Goal: Task Accomplishment & Management: Use online tool/utility

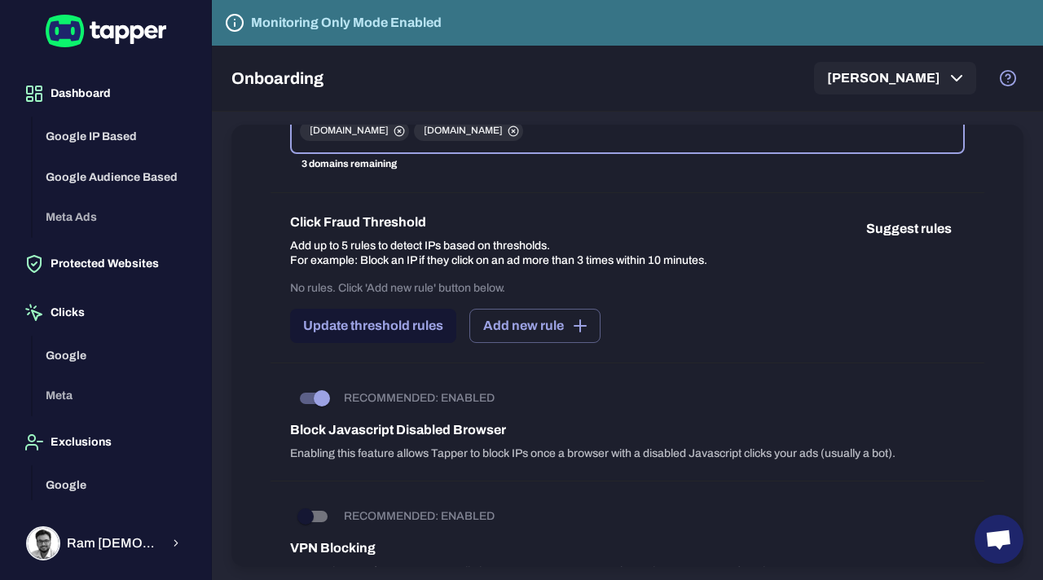
scroll to position [348, 0]
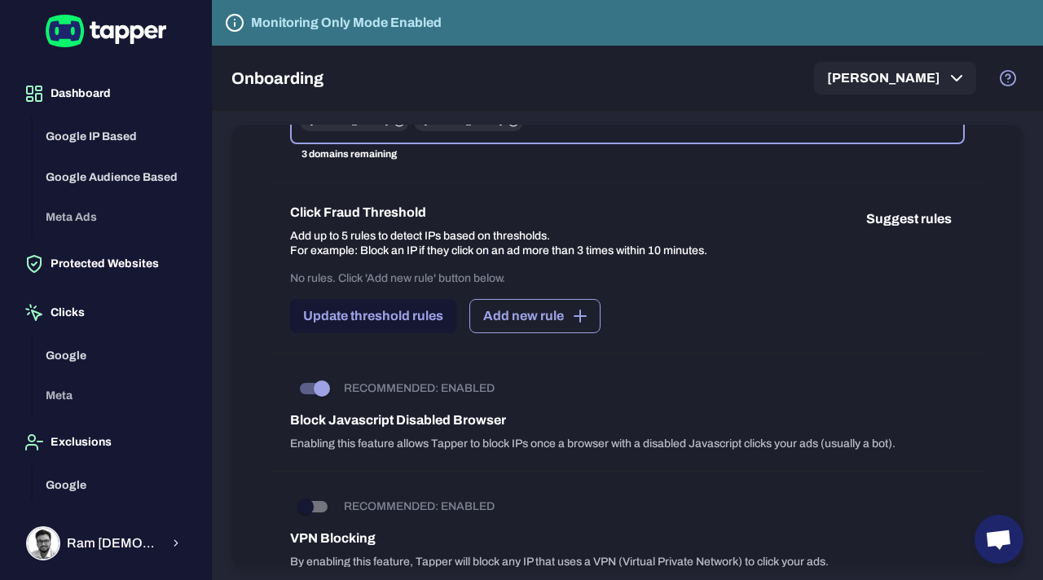
click at [578, 318] on icon "button" at bounding box center [580, 316] width 20 height 20
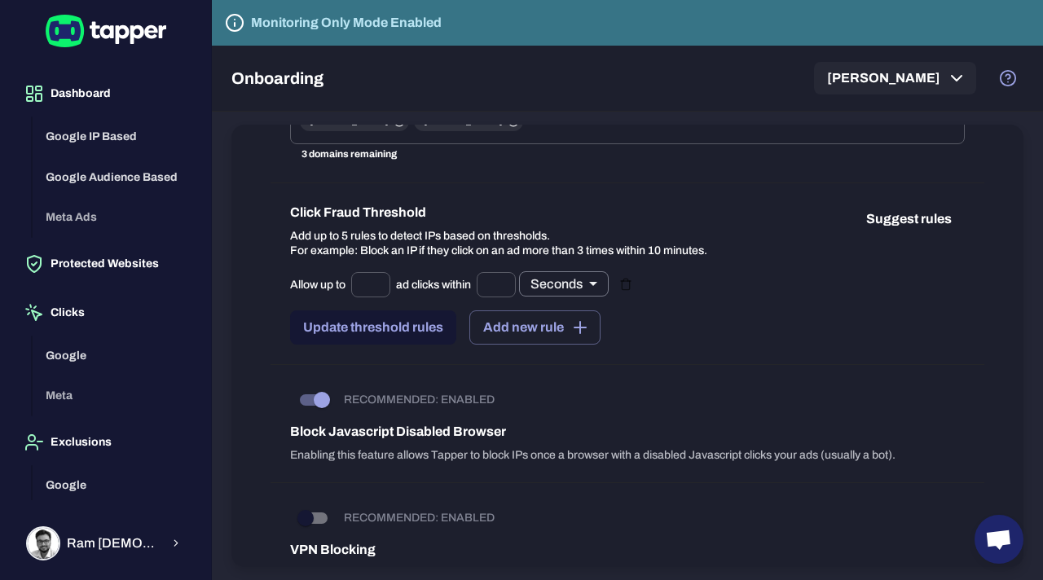
click at [591, 292] on body "Dashboard Google IP Based Google Audience Based Meta Ads Protected Websites Cli…" at bounding box center [521, 290] width 1043 height 580
click at [698, 305] on div at bounding box center [521, 290] width 1043 height 580
click at [890, 220] on button "Suggest rules" at bounding box center [909, 219] width 112 height 33
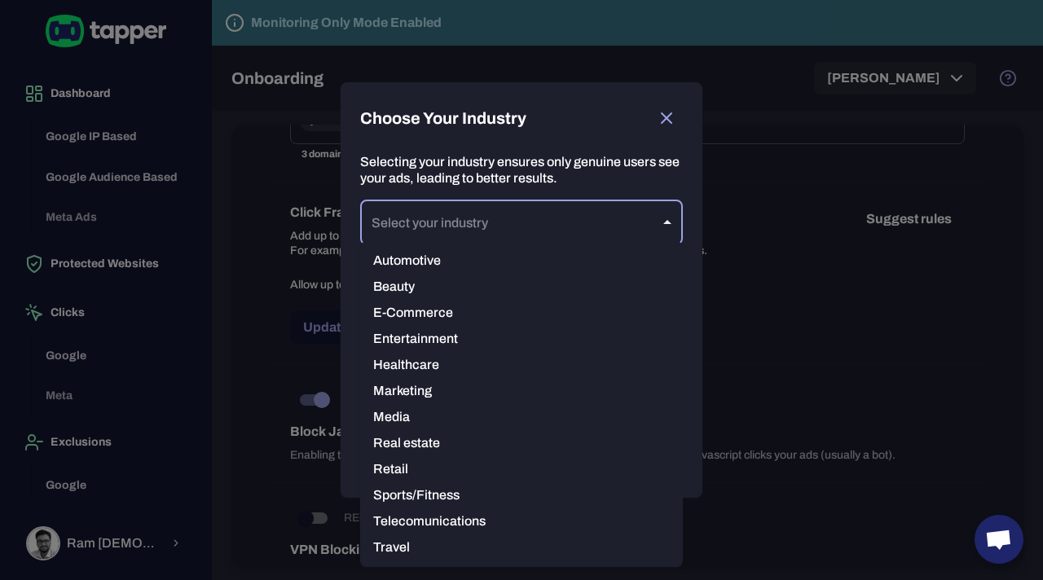
click at [671, 218] on body "Dashboard Google IP Based Google Audience Based Meta Ads Protected Websites Cli…" at bounding box center [521, 290] width 1043 height 580
click at [421, 441] on li "Real estate" at bounding box center [521, 443] width 323 height 26
type input "**********"
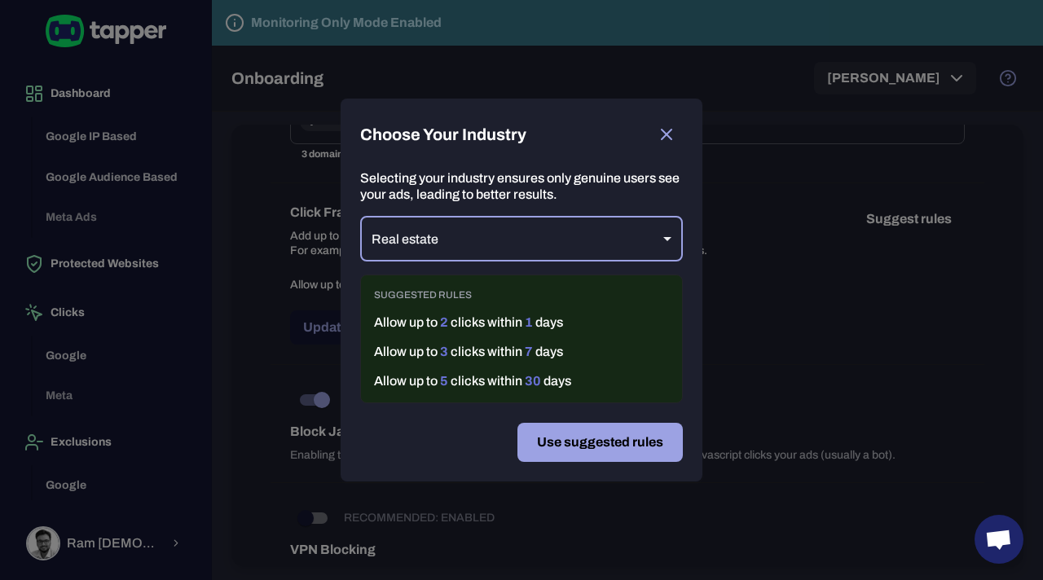
click at [666, 132] on icon "button" at bounding box center [667, 135] width 20 height 20
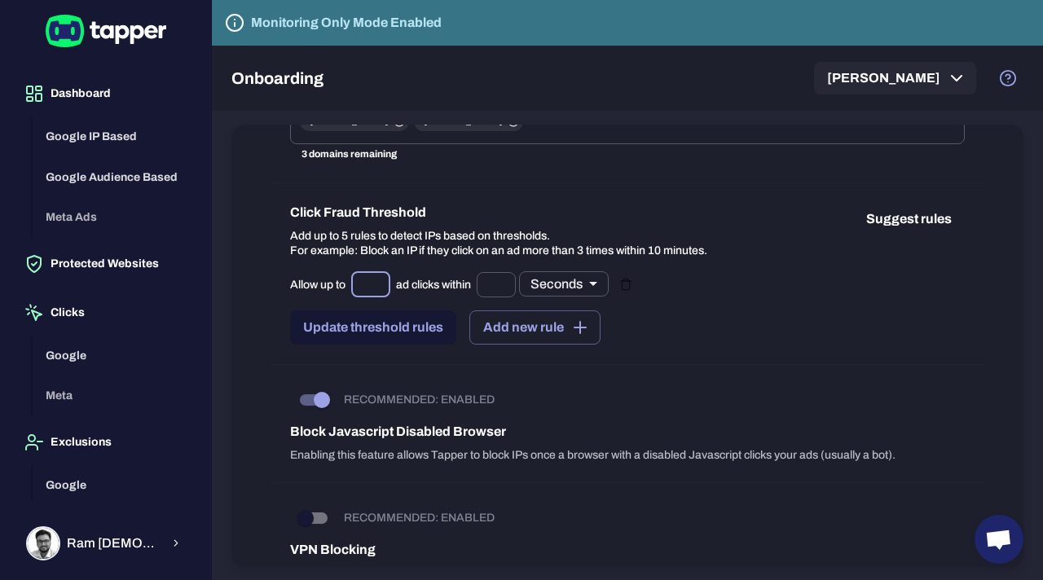
click at [372, 284] on input "text" at bounding box center [370, 284] width 39 height 25
type input "*"
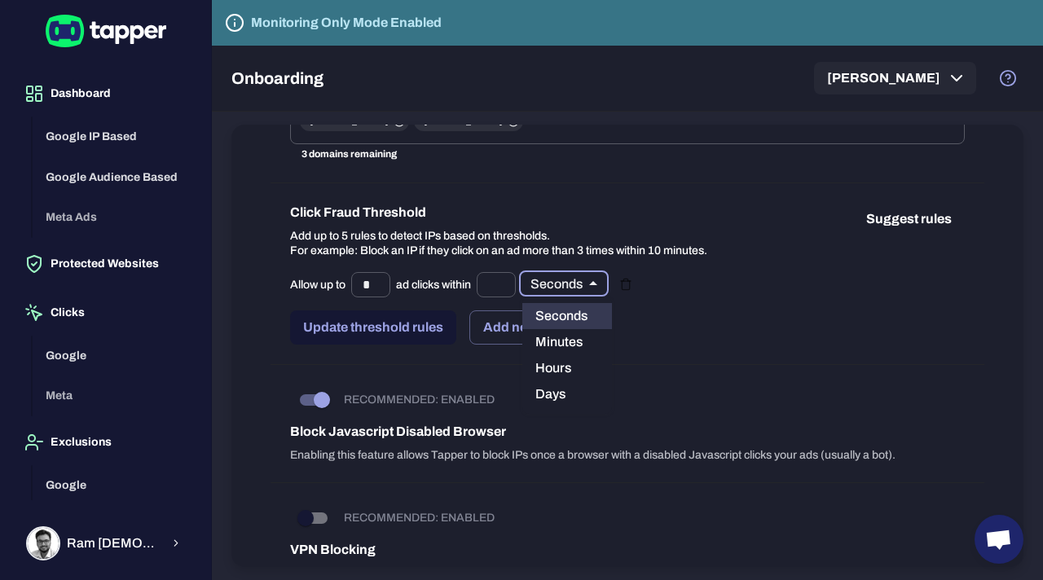
click at [560, 291] on body "Dashboard Google IP Based Google Audience Based Meta Ads Protected Websites Cli…" at bounding box center [521, 290] width 1043 height 580
click at [553, 397] on li "Days" at bounding box center [567, 394] width 90 height 26
type input "*****"
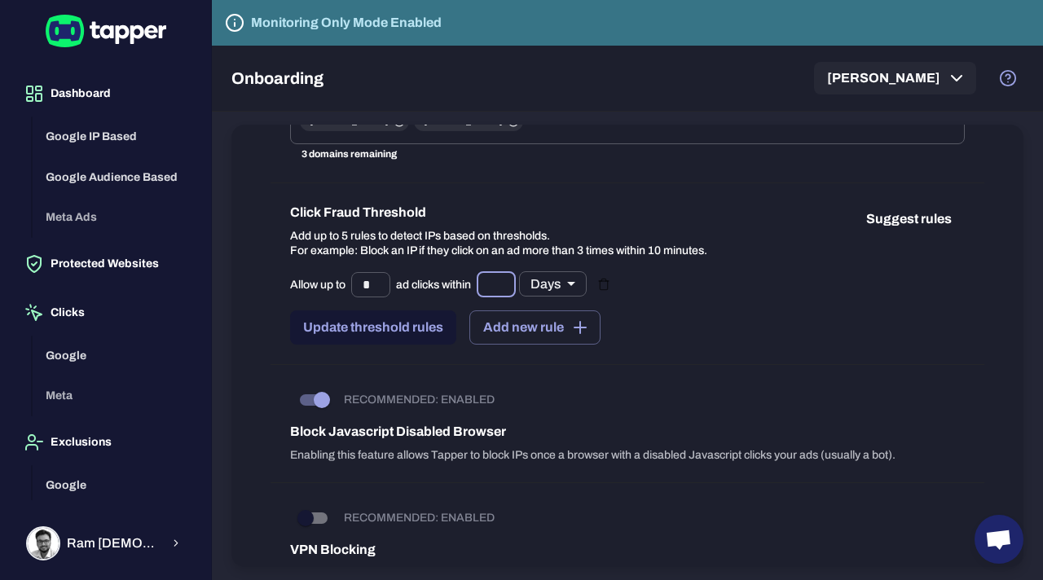
click at [503, 278] on input "text" at bounding box center [496, 284] width 39 height 25
type input "**"
click at [674, 292] on div "Allow up to * ​ ad clicks within ** ​ Days ***** ​ Update threshold rules Add n…" at bounding box center [627, 307] width 674 height 73
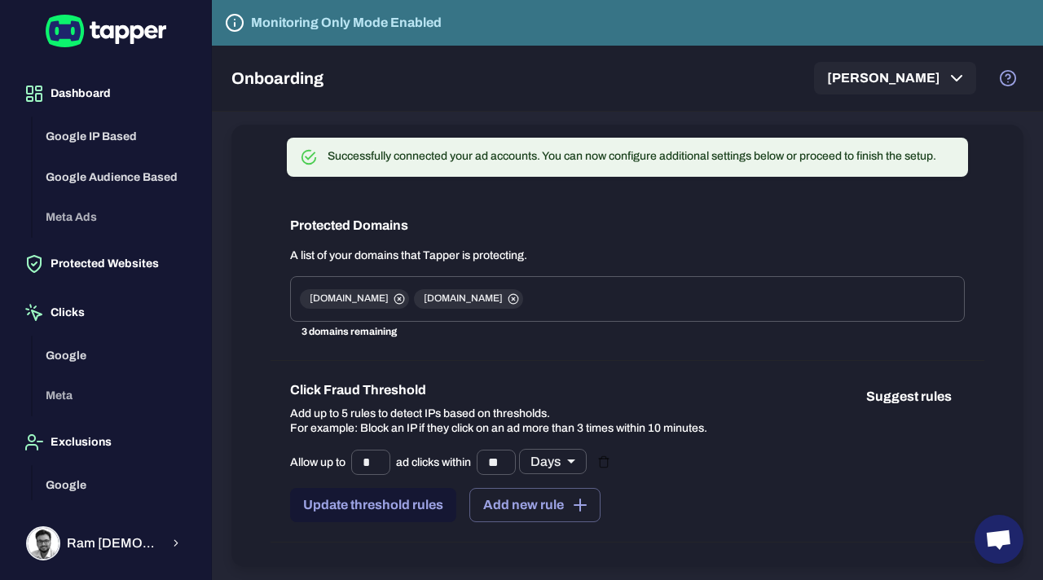
scroll to position [169, 0]
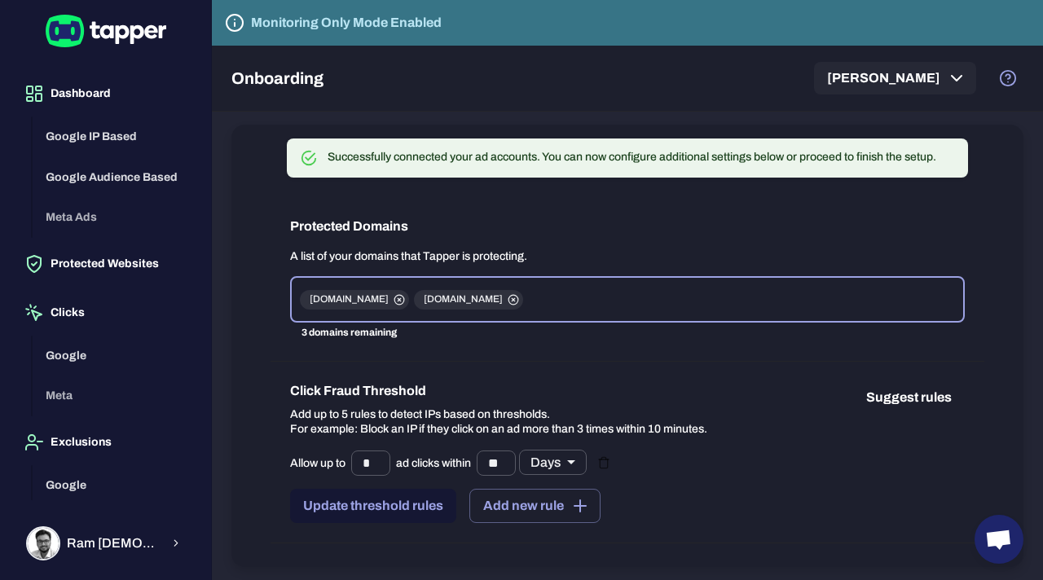
click at [578, 301] on input "text" at bounding box center [741, 299] width 432 height 31
type input "**********"
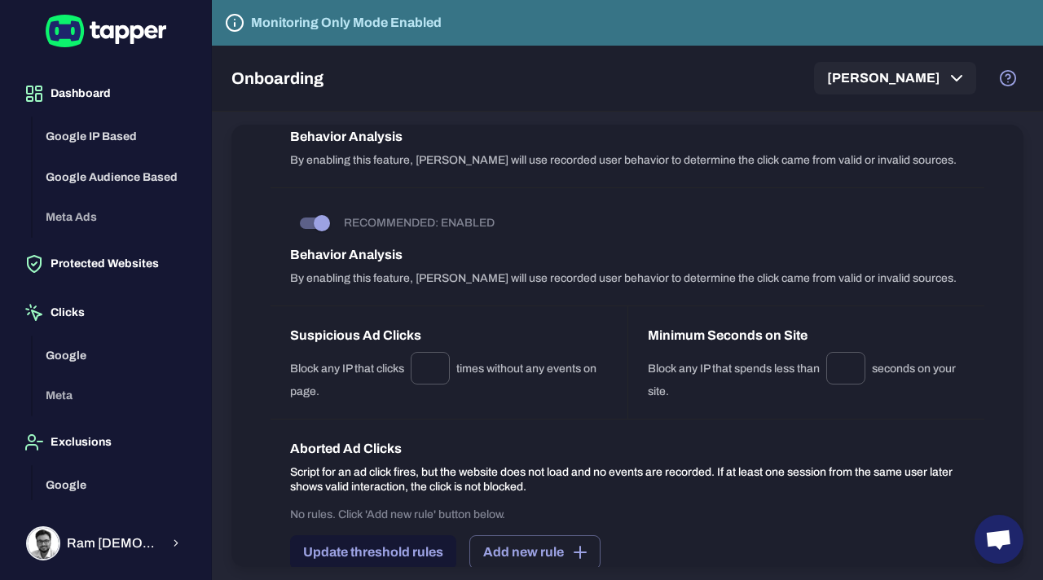
scroll to position [1082, 0]
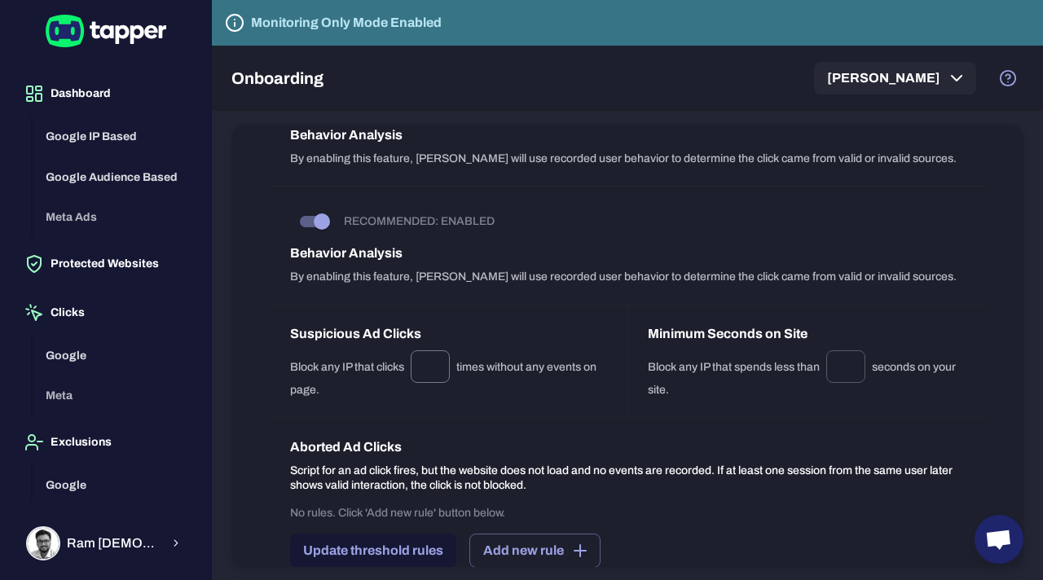
click at [441, 370] on input "*" at bounding box center [430, 366] width 39 height 33
type input "*"
click at [511, 405] on div "Suspicious Ad Clicks Block any IP that clicks * ​ times without any events on p…" at bounding box center [448, 361] width 357 height 112
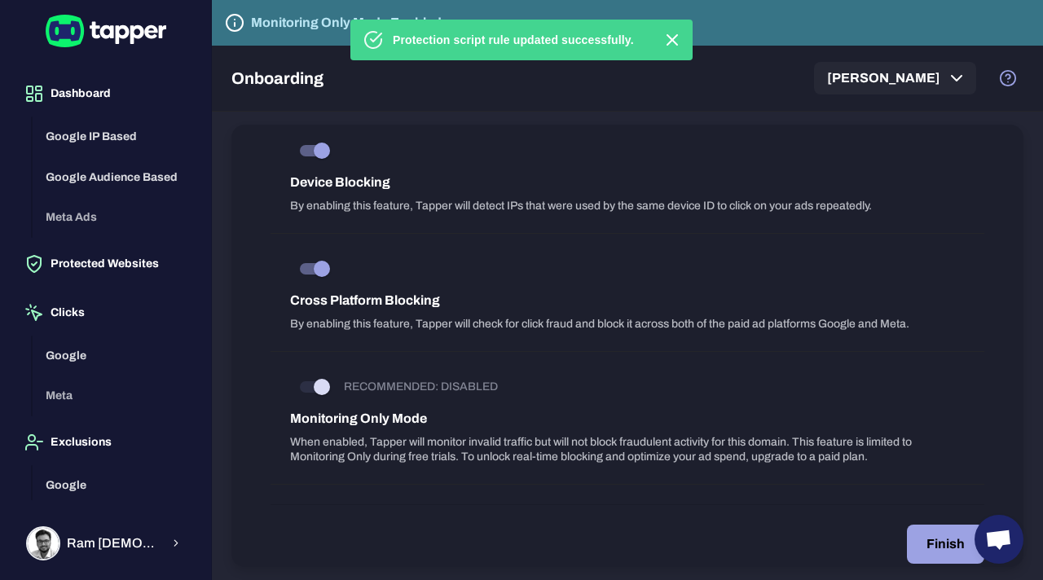
scroll to position [1531, 0]
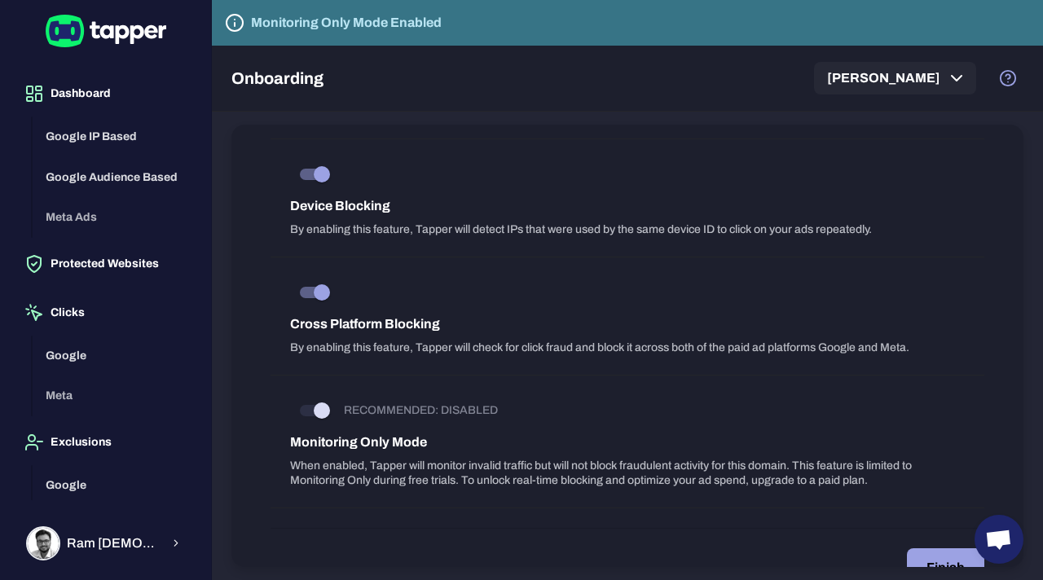
click at [326, 414] on span at bounding box center [314, 410] width 28 height 11
click at [318, 411] on span at bounding box center [314, 410] width 28 height 11
click at [303, 412] on span at bounding box center [314, 410] width 28 height 11
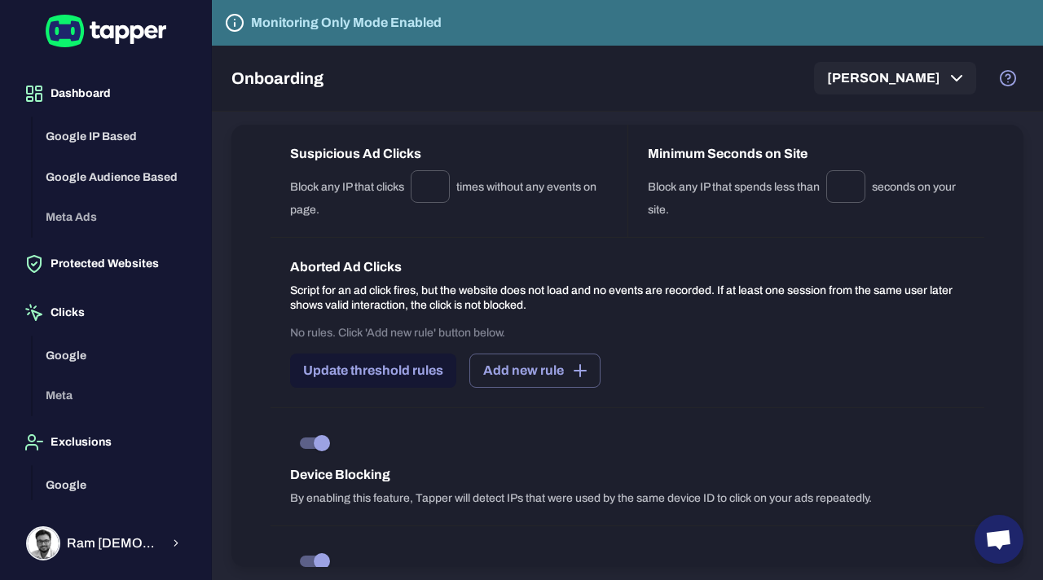
scroll to position [1260, 0]
click at [424, 374] on button "Update threshold rules" at bounding box center [373, 372] width 166 height 34
click at [543, 384] on button "Add new rule" at bounding box center [534, 372] width 131 height 34
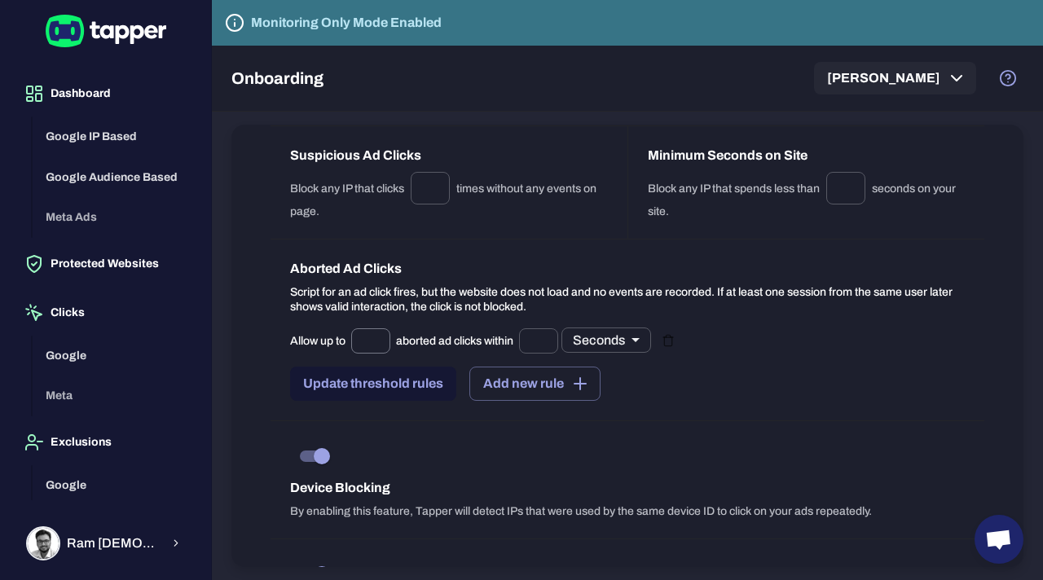
click at [369, 340] on input "text" at bounding box center [370, 340] width 39 height 25
type input "*"
click at [633, 340] on body "Dashboard Google IP Based Google Audience Based Meta Ads Protected Websites Cli…" at bounding box center [521, 290] width 1043 height 580
click at [613, 395] on li "Minutes" at bounding box center [609, 398] width 90 height 26
type input "**"
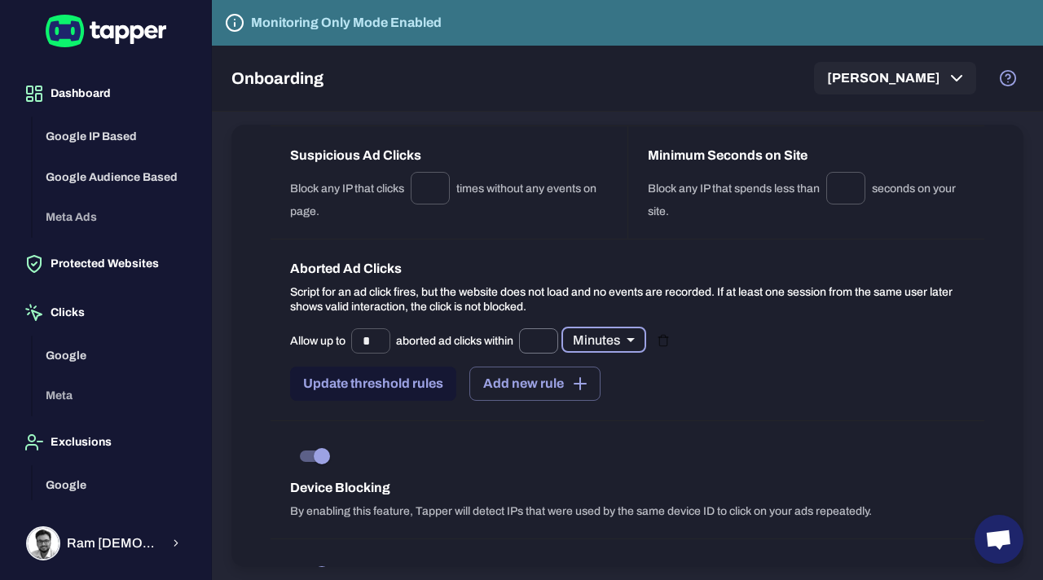
click at [542, 340] on input "text" at bounding box center [538, 340] width 39 height 25
type input "*"
click at [824, 398] on div "Allow up to * ​ aborted ad clicks within * ​ Minutes ** ​ Update threshold rule…" at bounding box center [627, 363] width 674 height 73
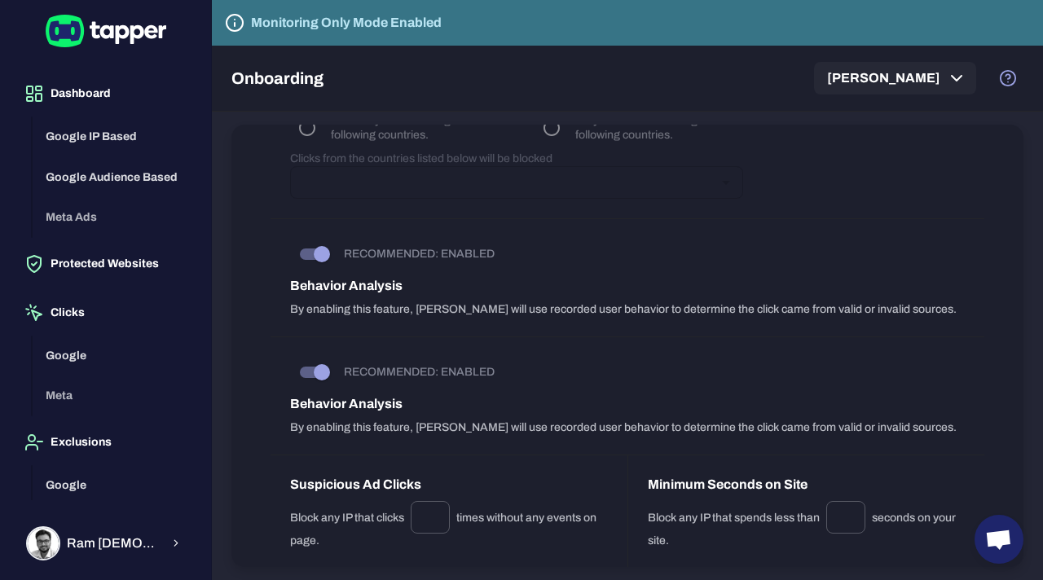
scroll to position [1601, 0]
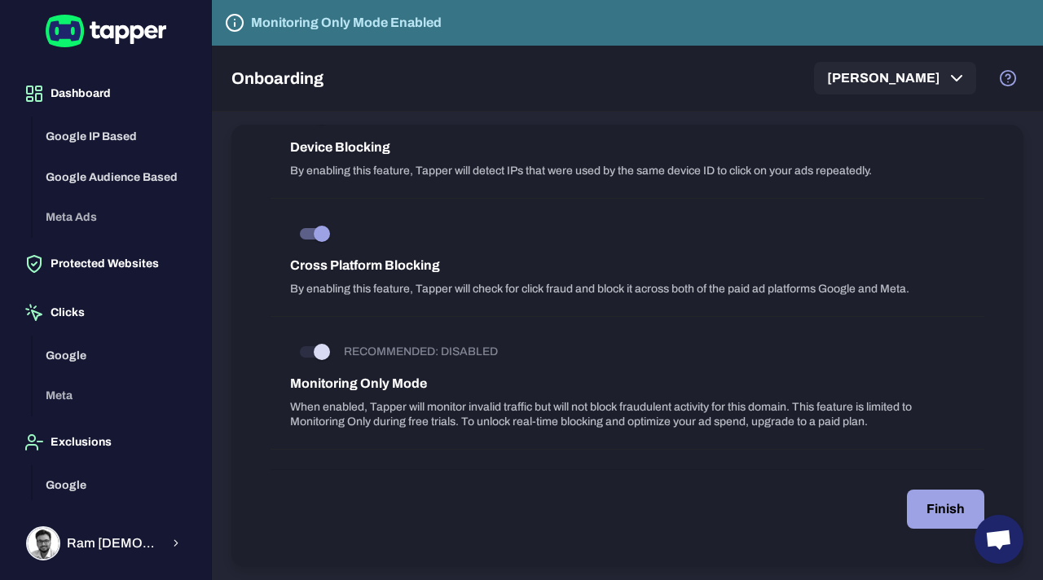
click at [931, 501] on button "Finish" at bounding box center [945, 509] width 77 height 39
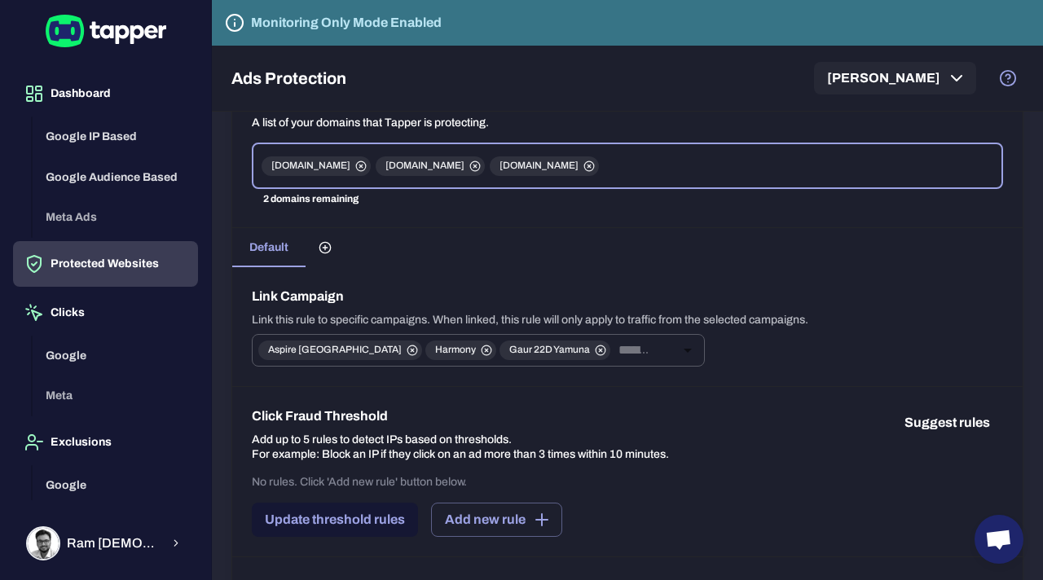
scroll to position [171, 0]
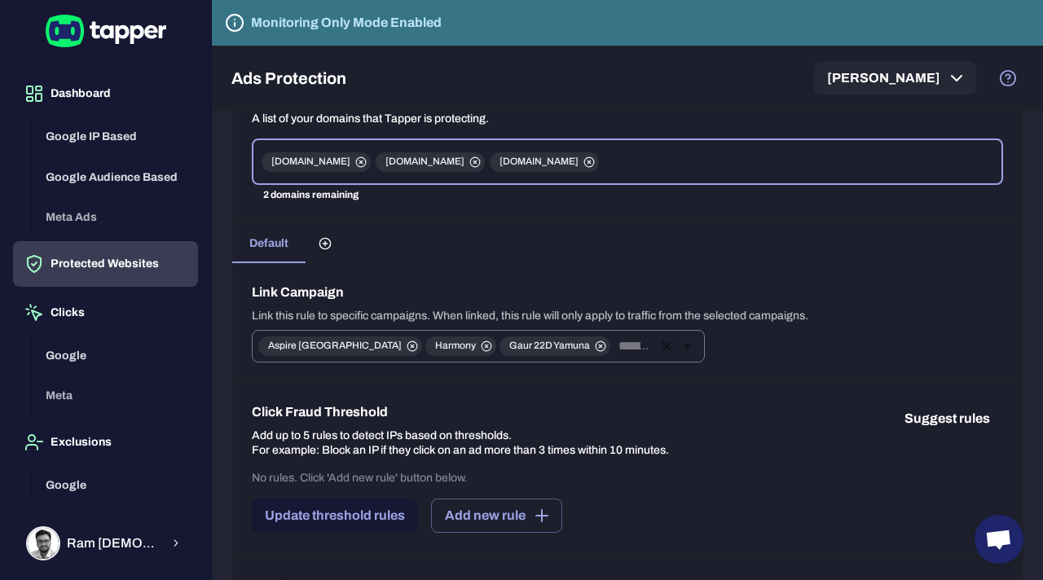
click at [612, 349] on input "text" at bounding box center [632, 346] width 40 height 23
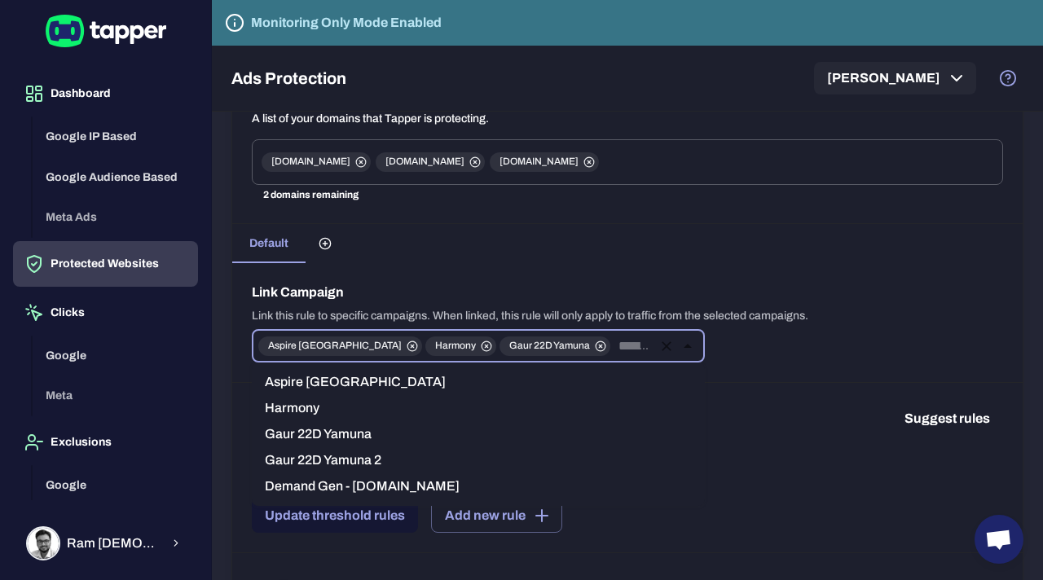
click at [371, 459] on li "Gaur 22D Yamuna 2" at bounding box center [478, 460] width 453 height 26
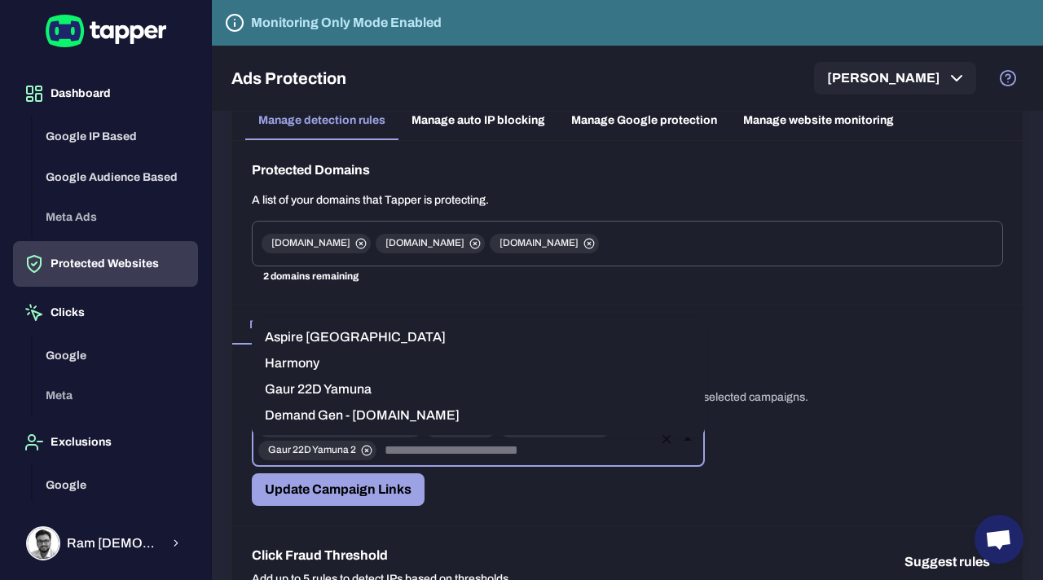
scroll to position [64, 0]
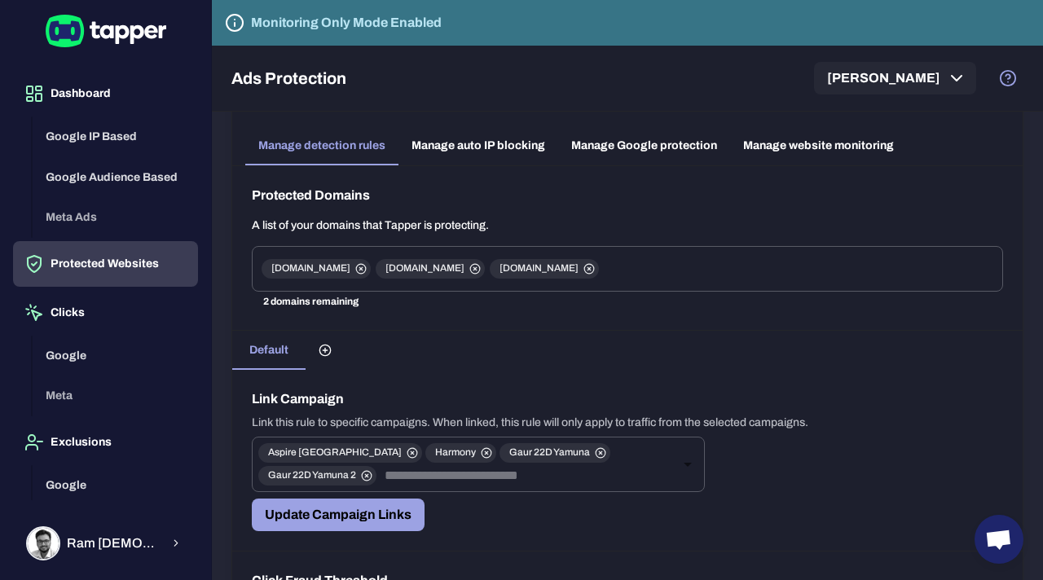
click at [742, 475] on div "Link Campaign Link this rule to specific campaigns. When linked, this rule will…" at bounding box center [627, 461] width 790 height 182
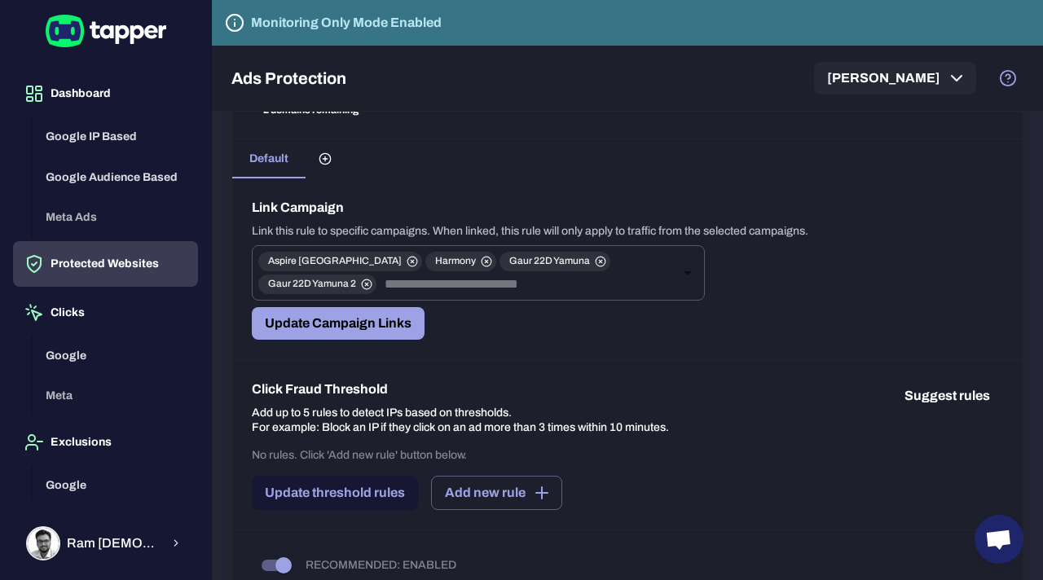
scroll to position [257, 0]
click at [397, 325] on button "Update Campaign Links" at bounding box center [338, 322] width 173 height 33
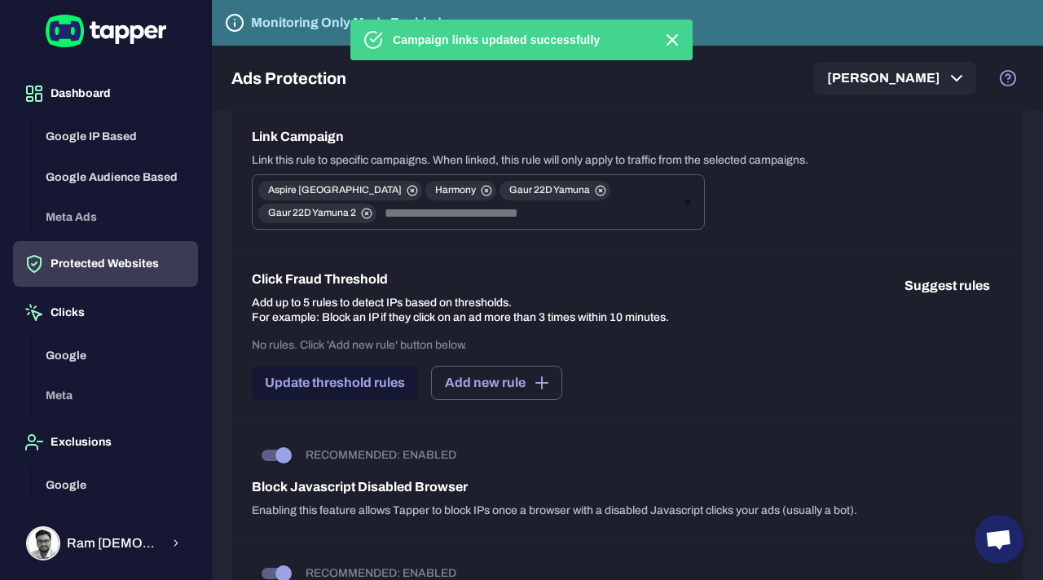
scroll to position [331, 0]
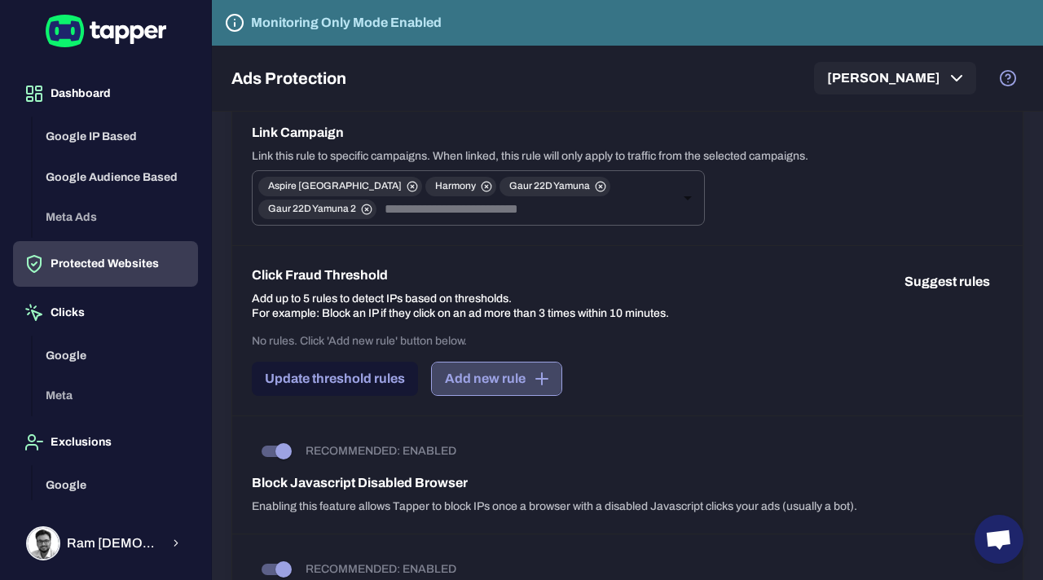
click at [547, 377] on icon "button" at bounding box center [542, 379] width 20 height 20
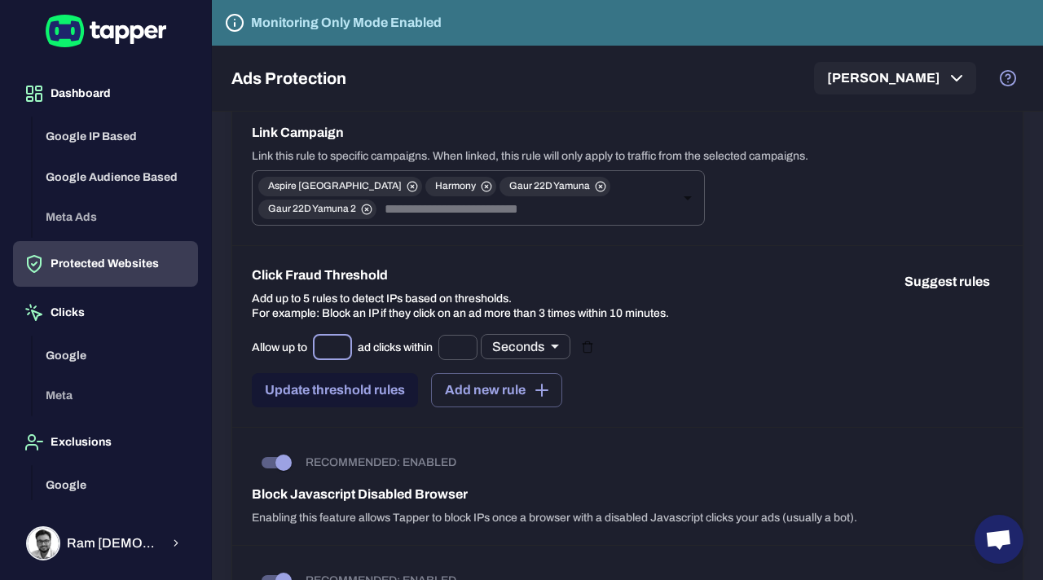
click at [336, 348] on input "text" at bounding box center [332, 347] width 39 height 25
type input "*"
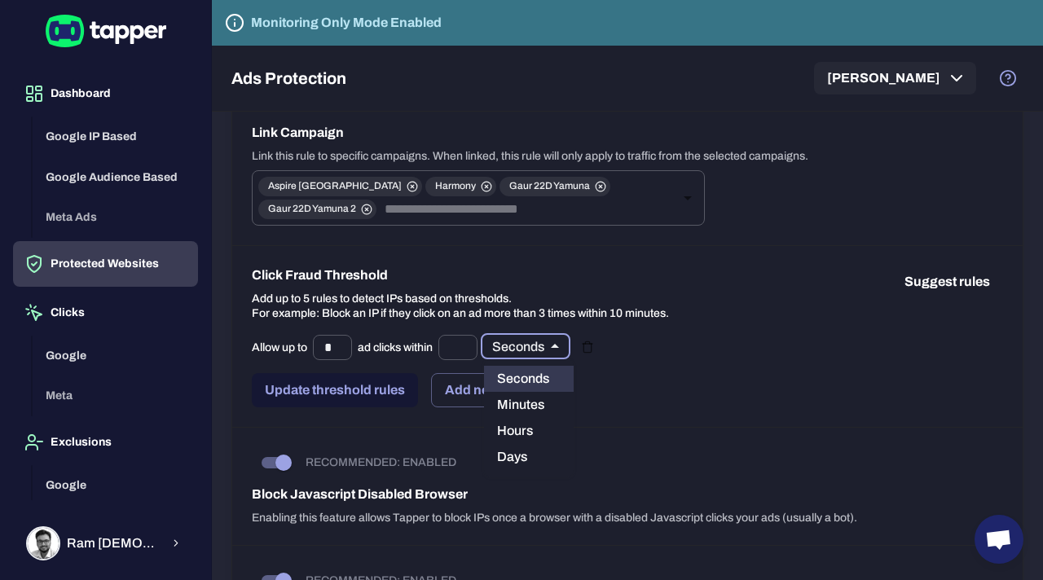
click at [556, 342] on body "Dashboard Google IP Based Google Audience Based Meta Ads Protected Websites Cli…" at bounding box center [521, 290] width 1043 height 580
click at [521, 455] on li "Days" at bounding box center [529, 457] width 90 height 26
type input "*****"
click at [459, 343] on input "text" at bounding box center [457, 347] width 39 height 25
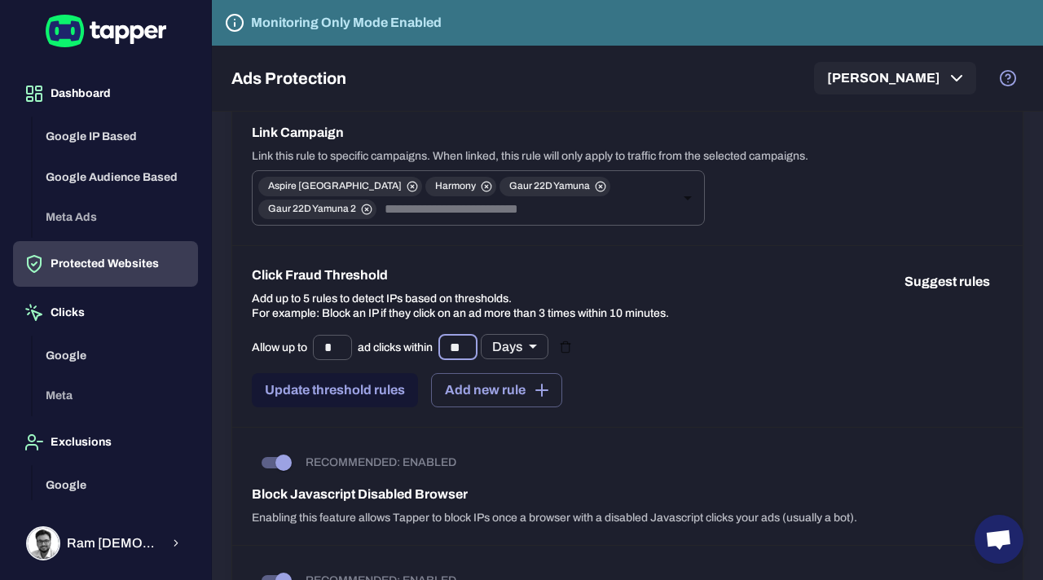
type input "**"
click at [767, 395] on div "Allow up to * ​ ad clicks within ** ​ Days ***** ​ Update threshold rules Add n…" at bounding box center [627, 370] width 751 height 73
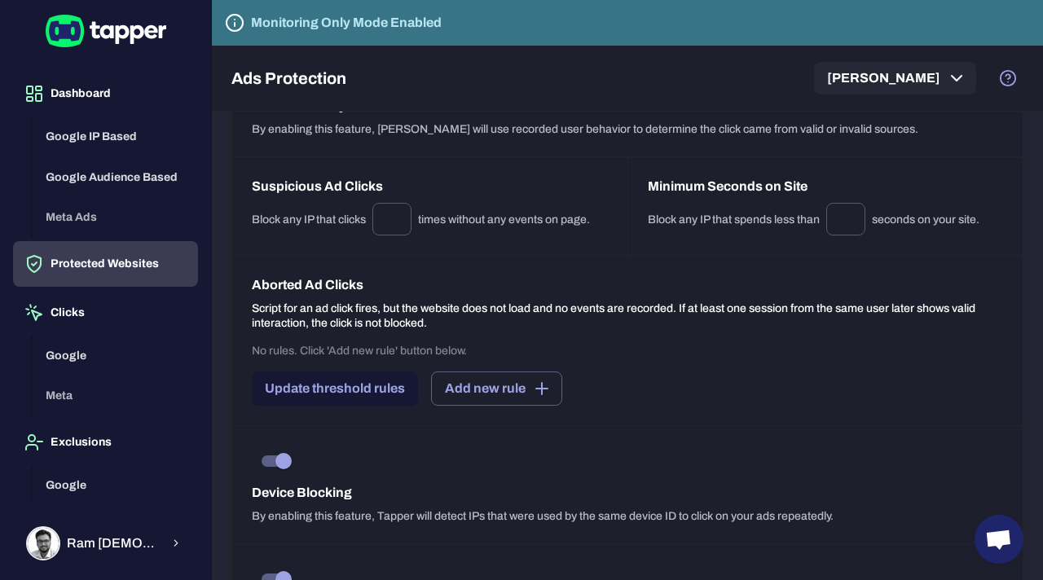
scroll to position [1308, 0]
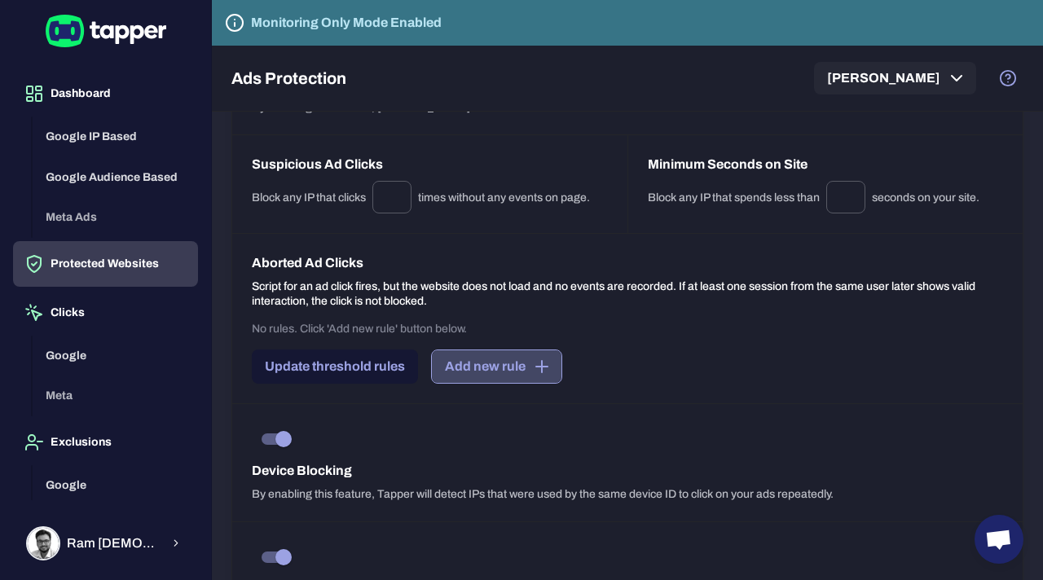
click at [506, 370] on button "Add new rule" at bounding box center [496, 366] width 131 height 34
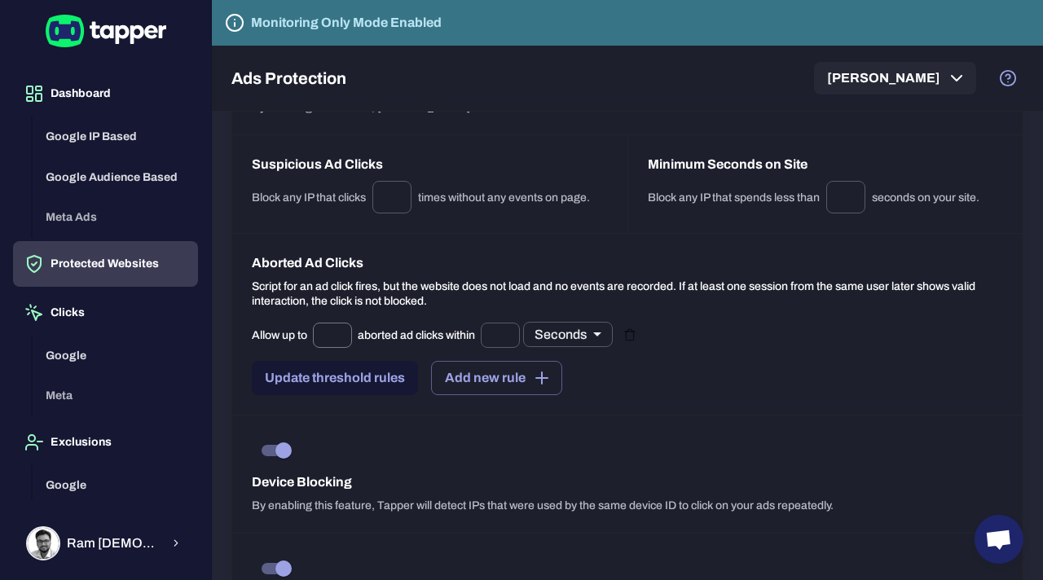
click at [328, 330] on input "text" at bounding box center [332, 335] width 39 height 25
type input "*"
click at [606, 330] on body "Dashboard Google IP Based Google Audience Based Meta Ads Protected Websites Cli…" at bounding box center [521, 290] width 1043 height 580
click at [572, 397] on li "Minutes" at bounding box center [570, 392] width 90 height 26
type input "**"
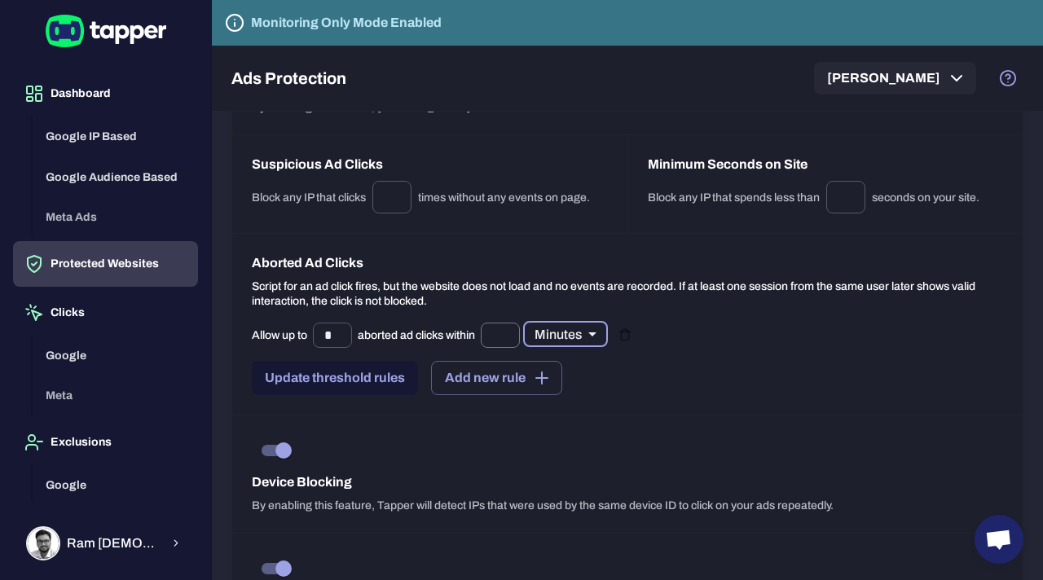
click at [507, 334] on input "text" at bounding box center [500, 335] width 39 height 25
type input "*"
click at [747, 396] on div "Aborted Ad Clicks Script for an ad click fires, but the website does not load a…" at bounding box center [627, 325] width 790 height 182
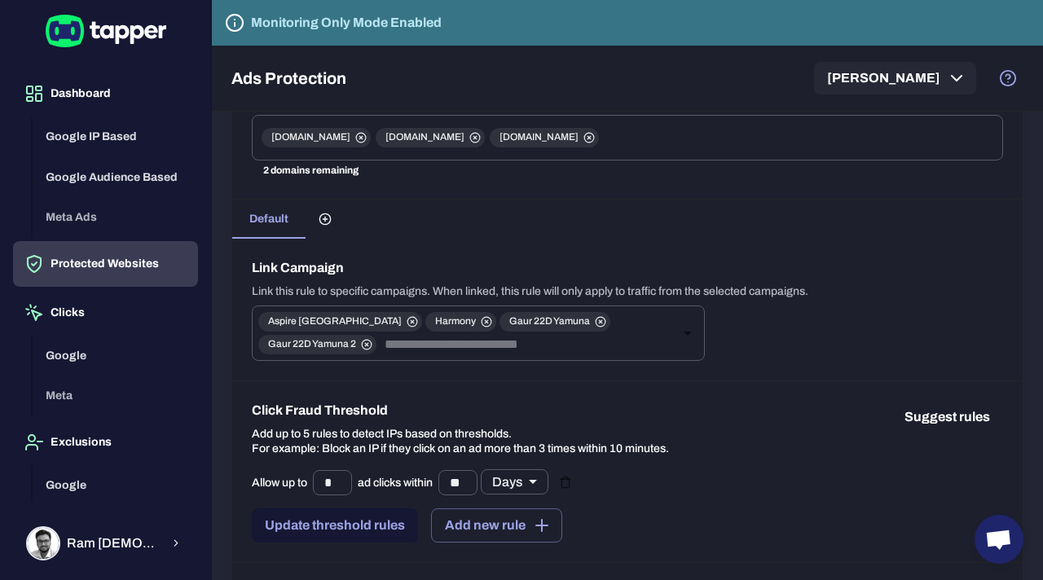
scroll to position [0, 0]
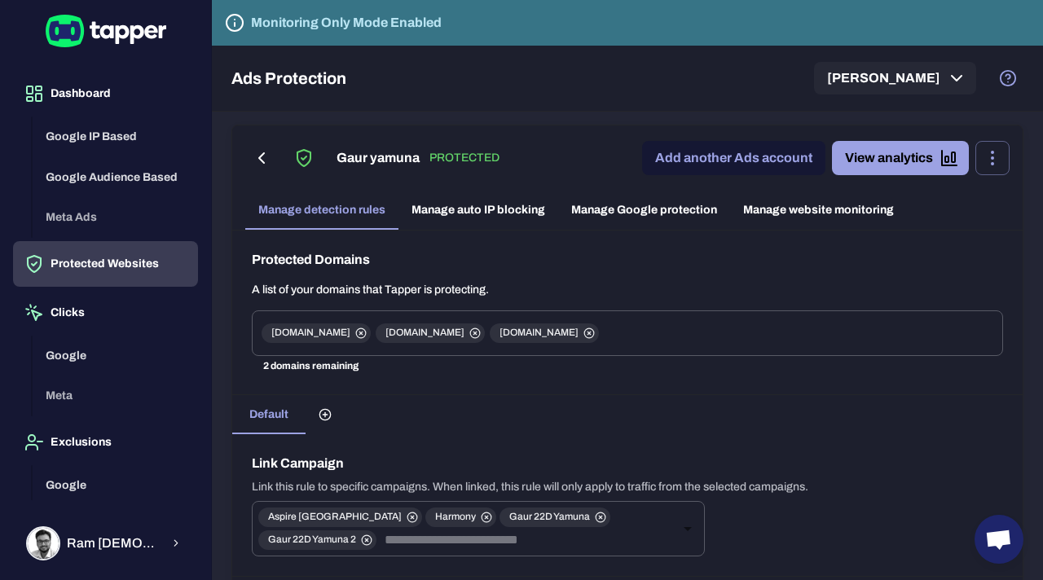
click at [747, 396] on div "Default" at bounding box center [627, 414] width 790 height 39
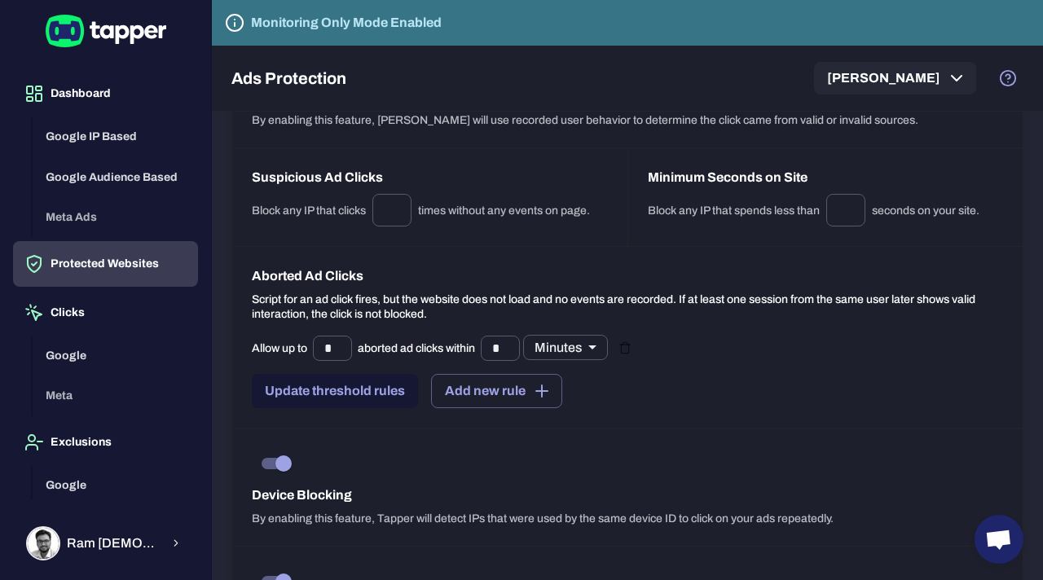
scroll to position [1304, 0]
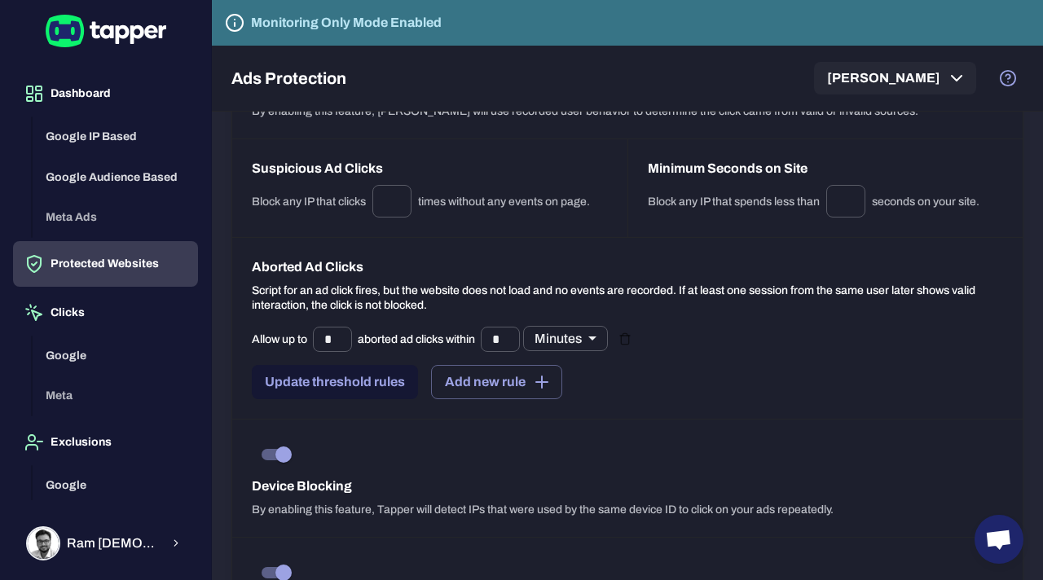
click at [353, 379] on button "Update threshold rules" at bounding box center [335, 382] width 166 height 34
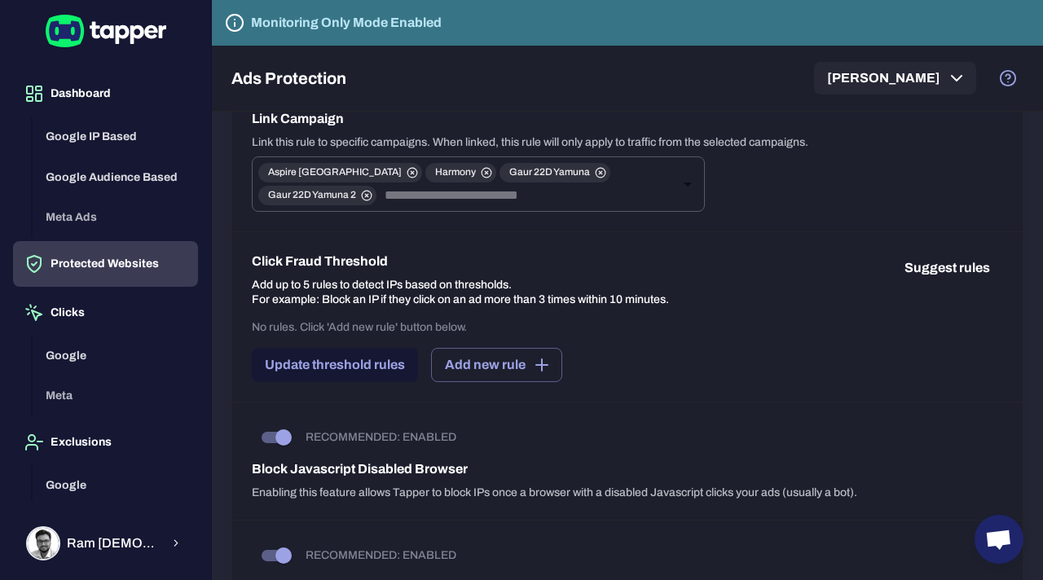
scroll to position [352, 0]
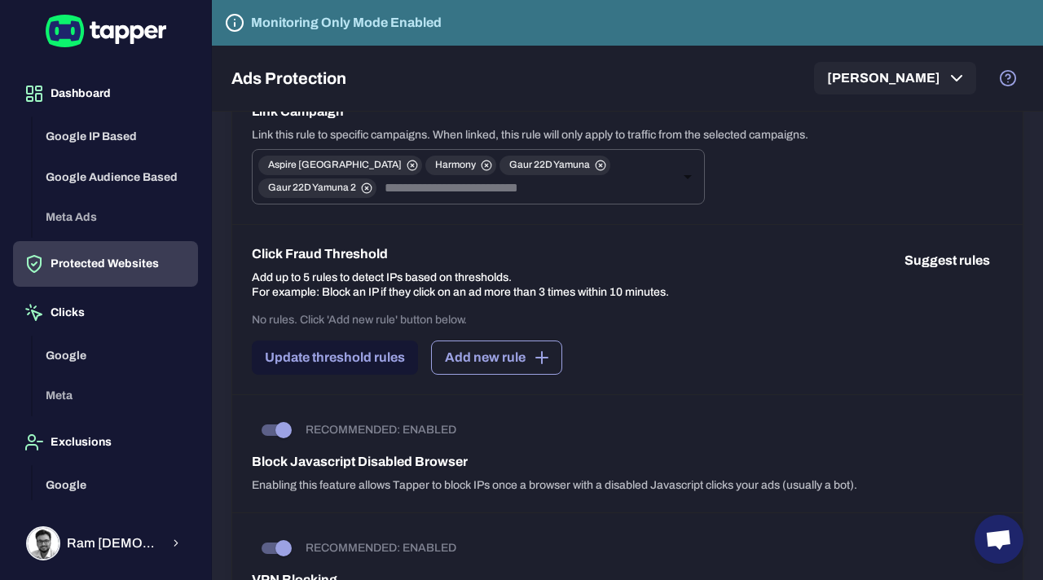
click at [534, 355] on icon "button" at bounding box center [542, 358] width 20 height 20
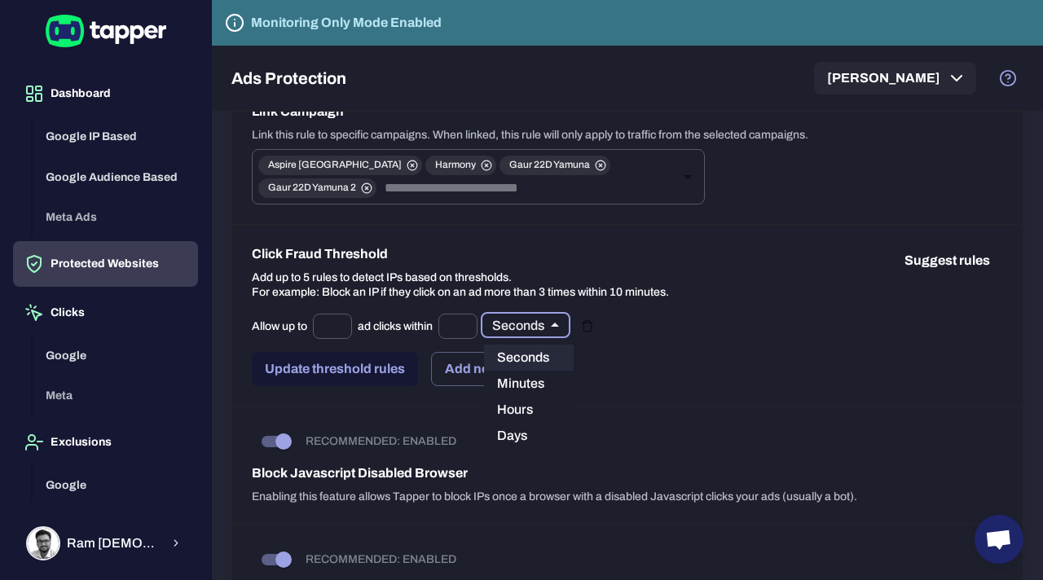
click at [520, 324] on body "Dashboard Google IP Based Google Audience Based Meta Ads Protected Websites Cli…" at bounding box center [521, 290] width 1043 height 580
click at [516, 428] on li "Days" at bounding box center [529, 436] width 90 height 26
type input "*****"
click at [463, 324] on input "text" at bounding box center [457, 326] width 39 height 25
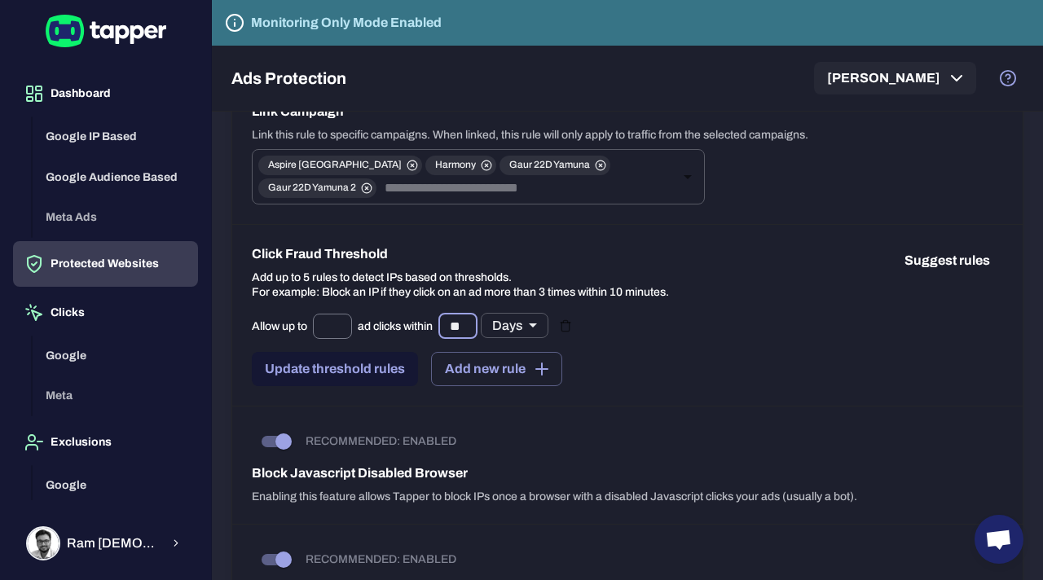
type input "**"
click at [336, 329] on input "text" at bounding box center [332, 326] width 39 height 25
type input "*"
click at [390, 392] on div "Click Fraud Threshold Add up to 5 rules to detect IPs based on thresholds. For …" at bounding box center [627, 316] width 790 height 182
click at [370, 374] on button "Update threshold rules" at bounding box center [335, 369] width 166 height 34
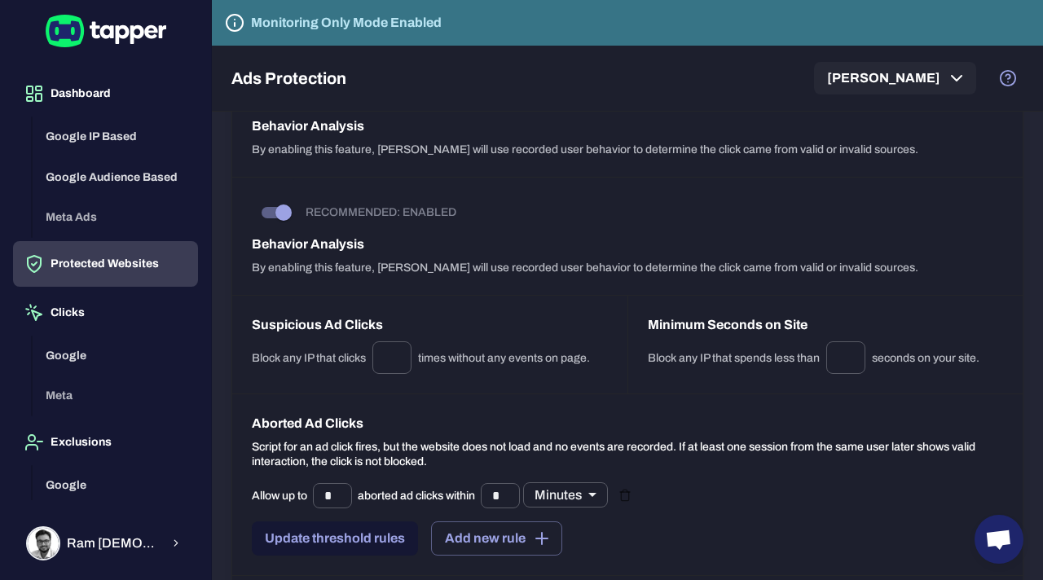
scroll to position [0, 0]
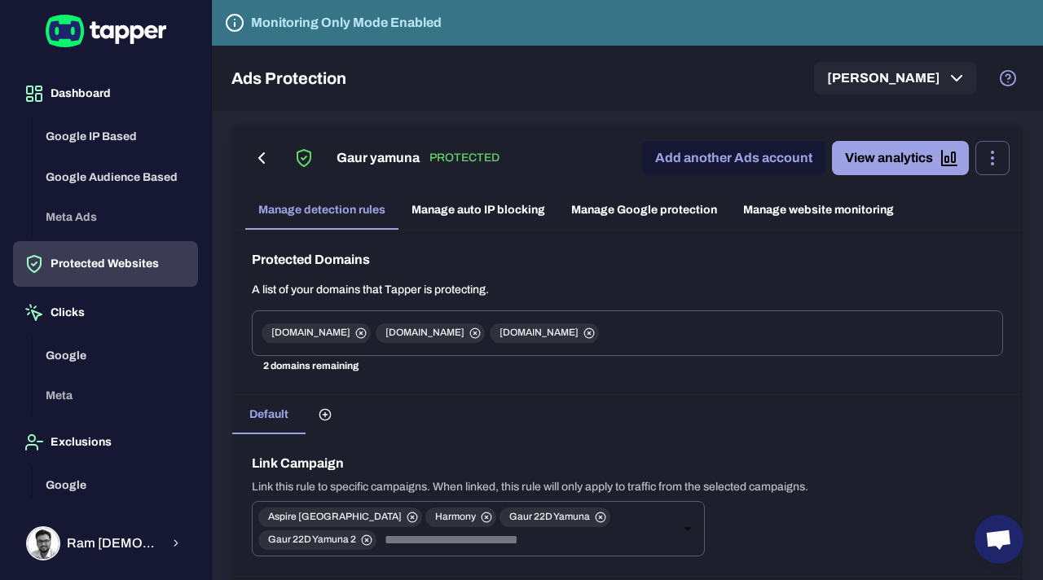
click at [465, 213] on link "Manage auto IP blocking" at bounding box center [478, 210] width 160 height 39
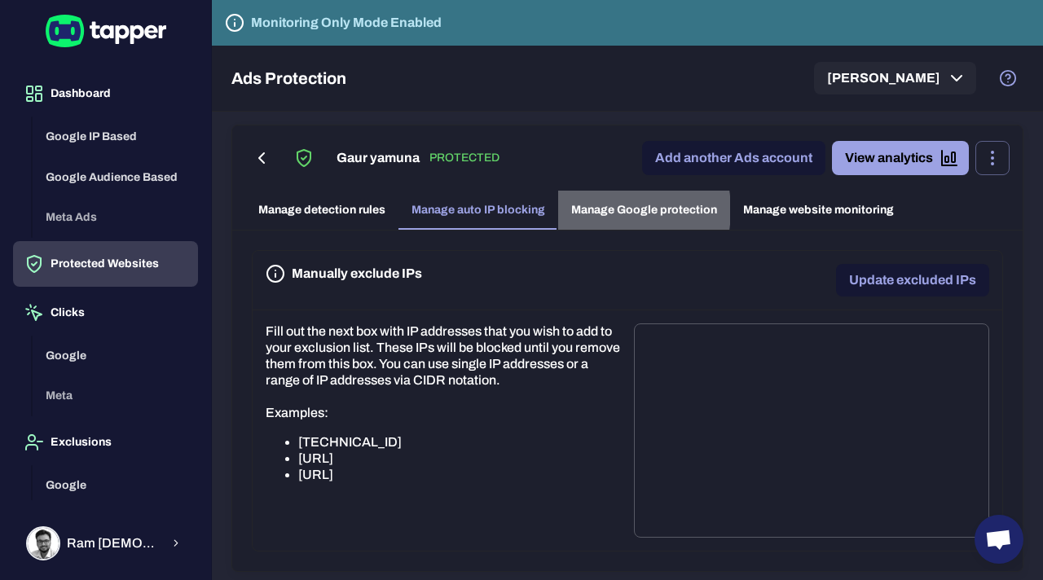
click at [600, 210] on link "Manage Google protection" at bounding box center [644, 210] width 172 height 39
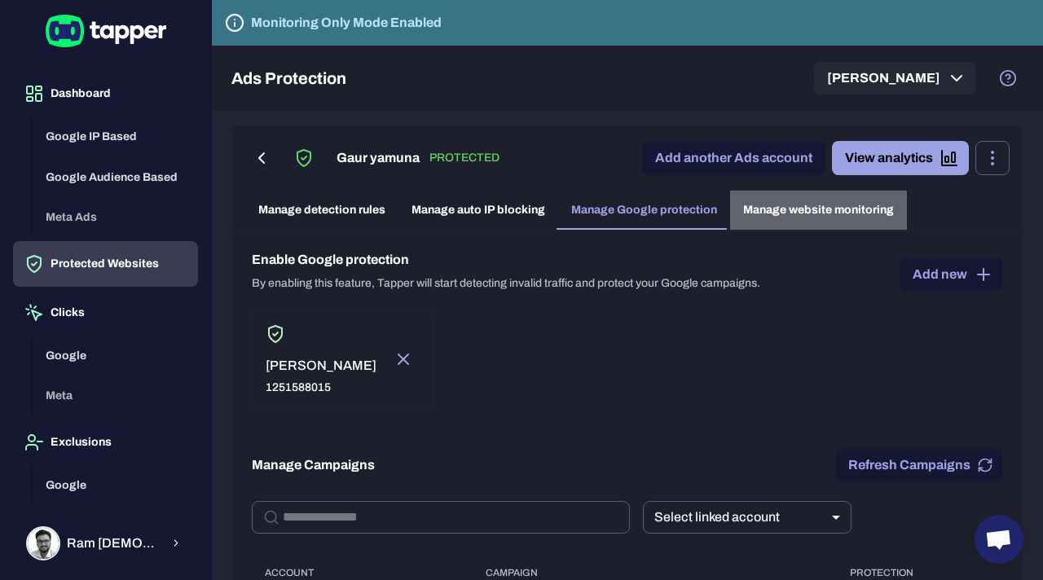
click at [775, 211] on link "Manage website monitoring" at bounding box center [818, 210] width 177 height 39
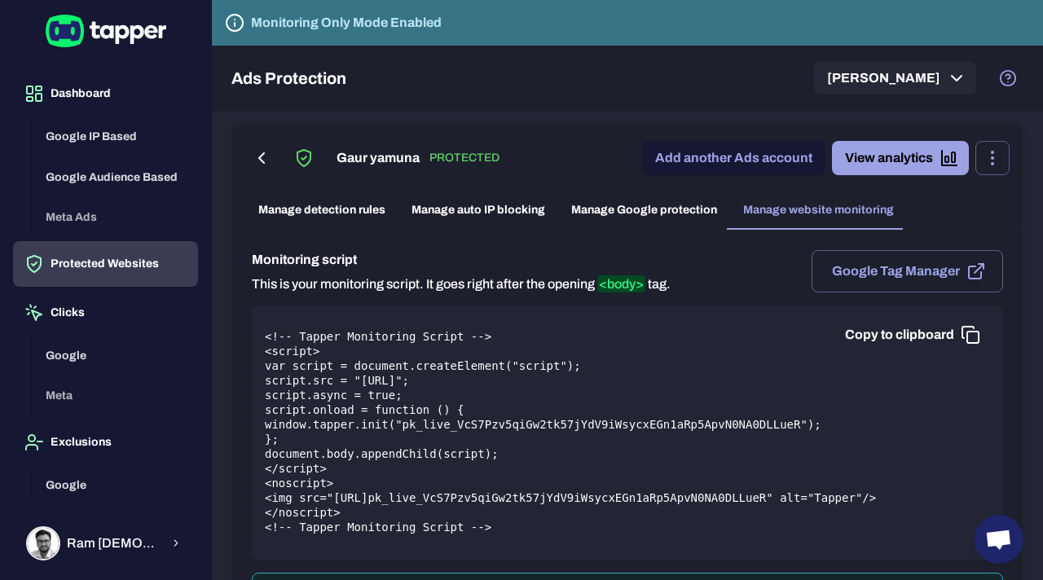
click at [340, 210] on link "Manage detection rules" at bounding box center [321, 210] width 153 height 39
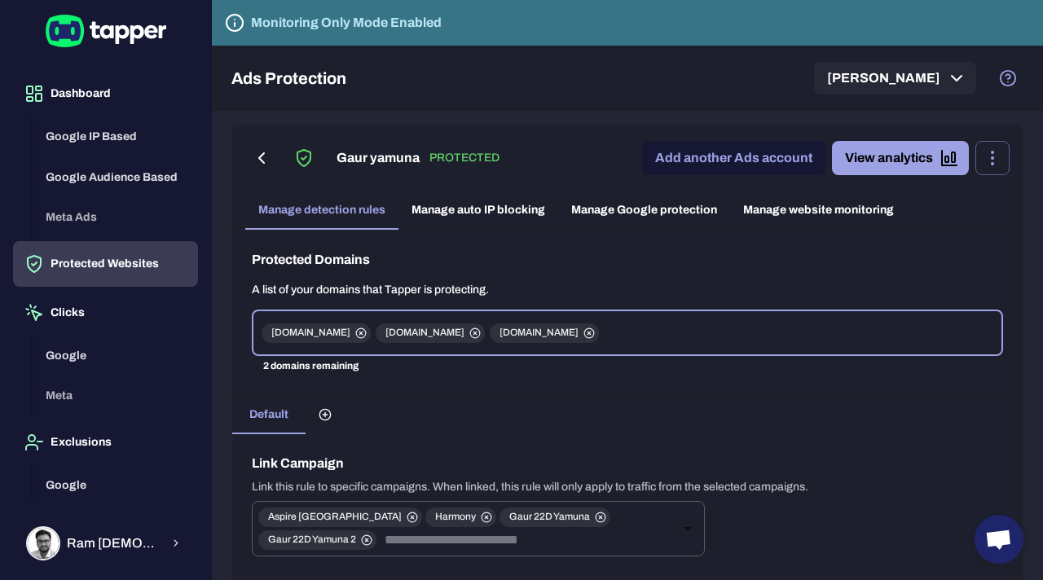
click at [512, 212] on link "Manage auto IP blocking" at bounding box center [478, 210] width 160 height 39
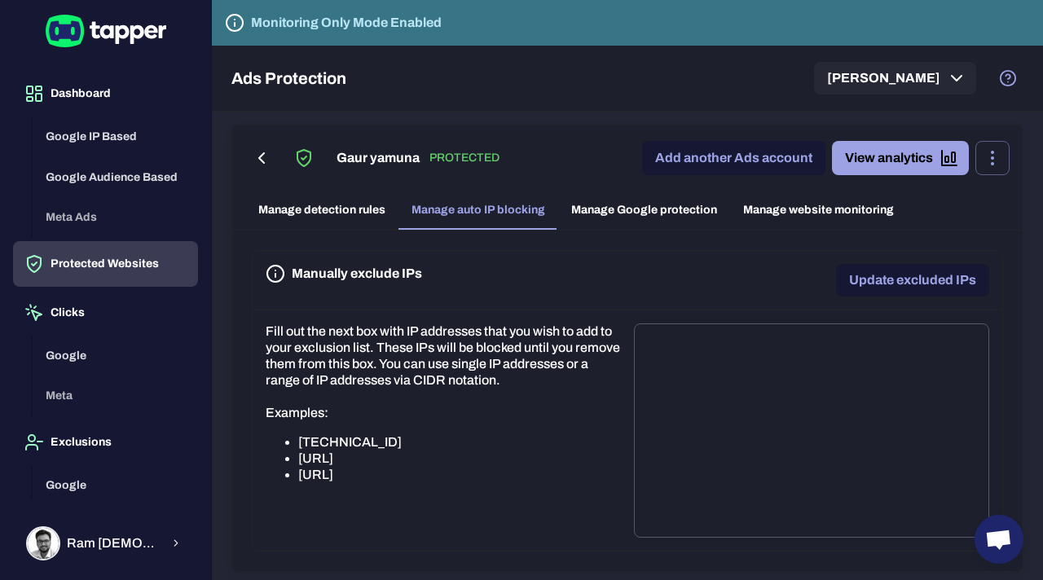
click at [353, 209] on link "Manage detection rules" at bounding box center [321, 210] width 153 height 39
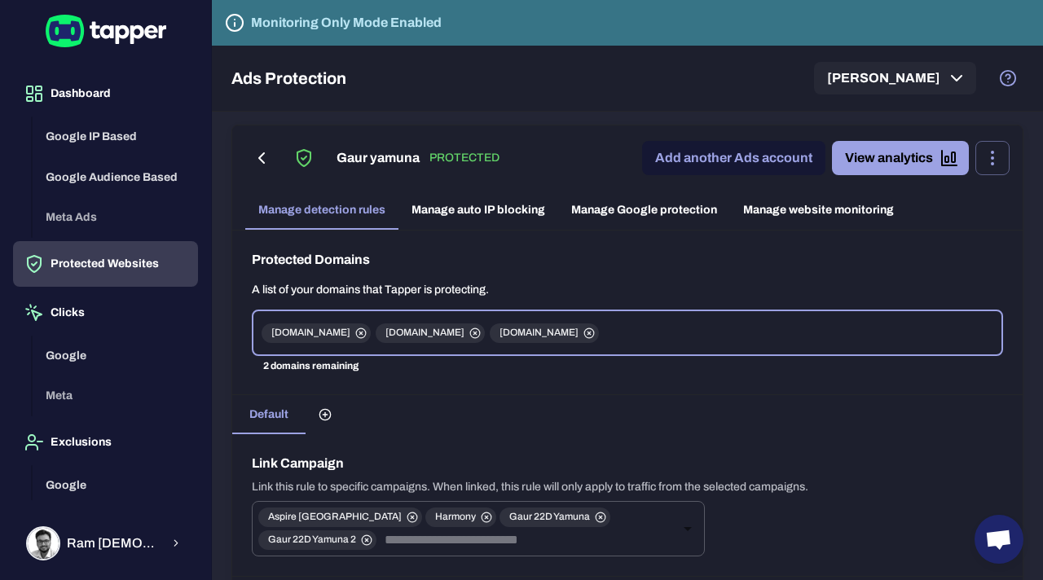
click at [458, 207] on link "Manage auto IP blocking" at bounding box center [478, 210] width 160 height 39
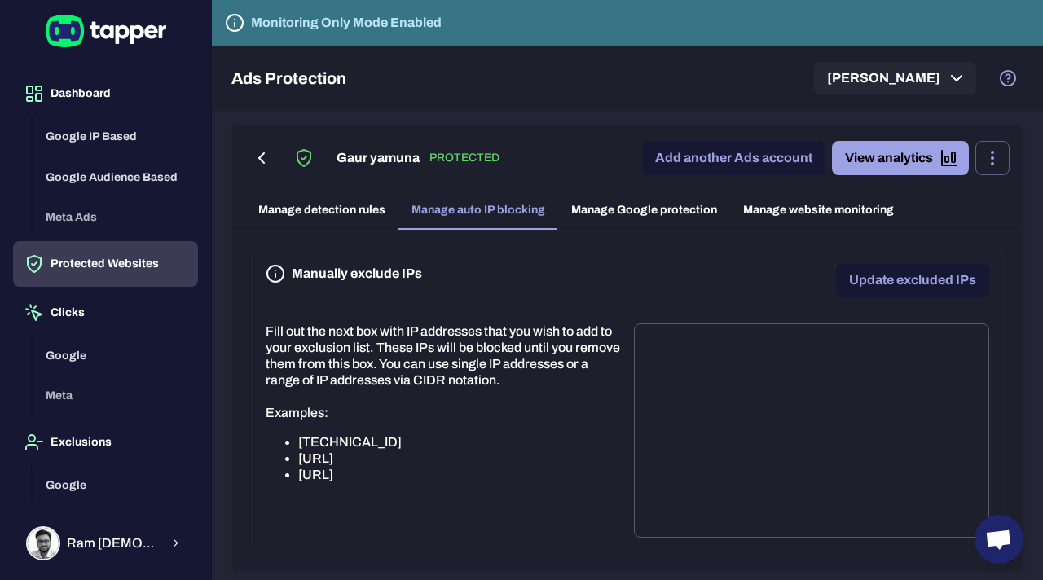
click at [635, 212] on link "Manage Google protection" at bounding box center [644, 210] width 172 height 39
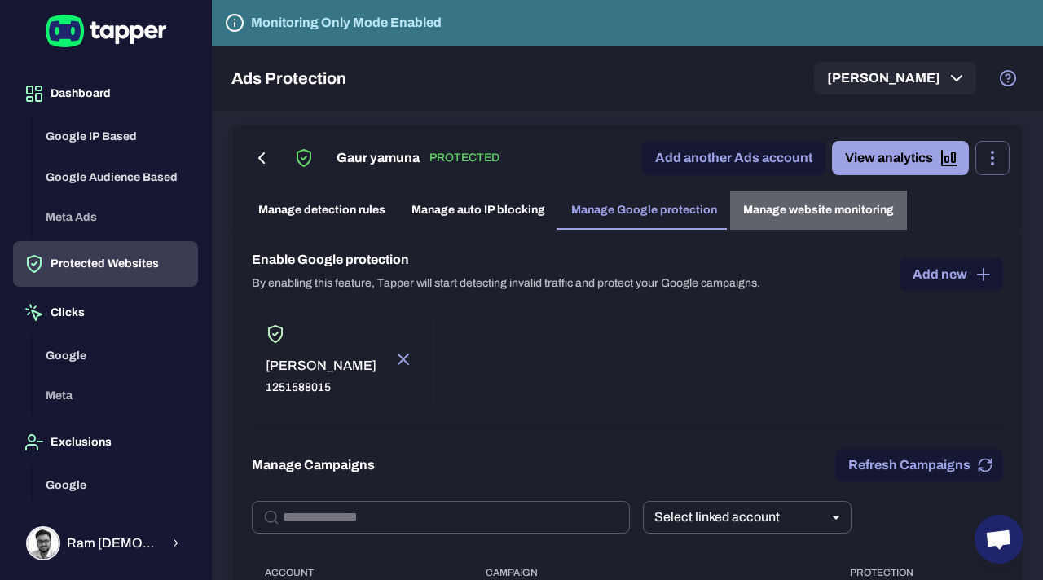
click at [780, 210] on link "Manage website monitoring" at bounding box center [818, 210] width 177 height 39
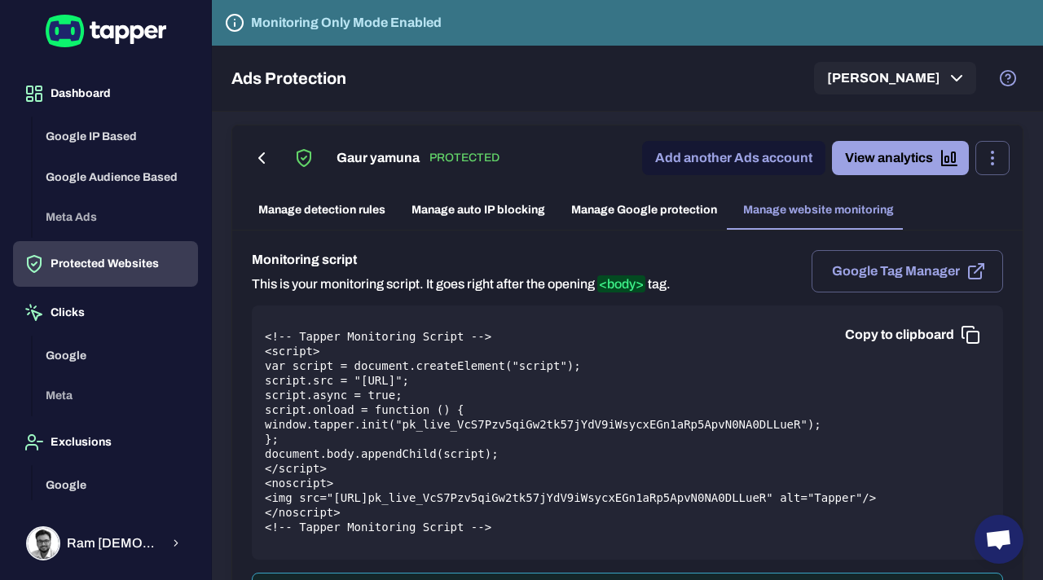
click at [973, 336] on icon "button" at bounding box center [970, 335] width 20 height 20
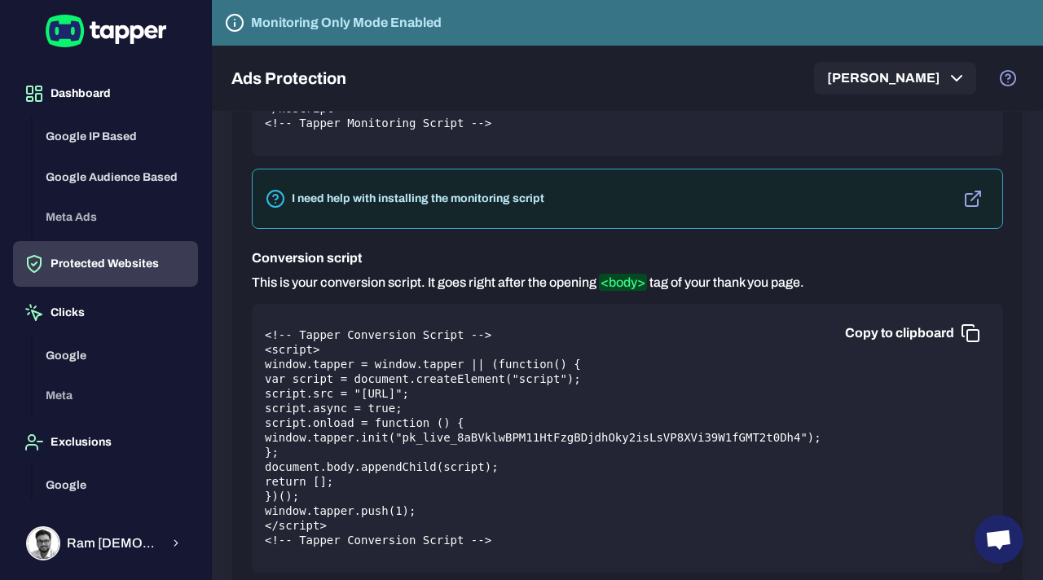
scroll to position [405, 0]
click at [967, 342] on icon "button" at bounding box center [970, 333] width 20 height 20
